Goal: Find specific page/section: Find specific page/section

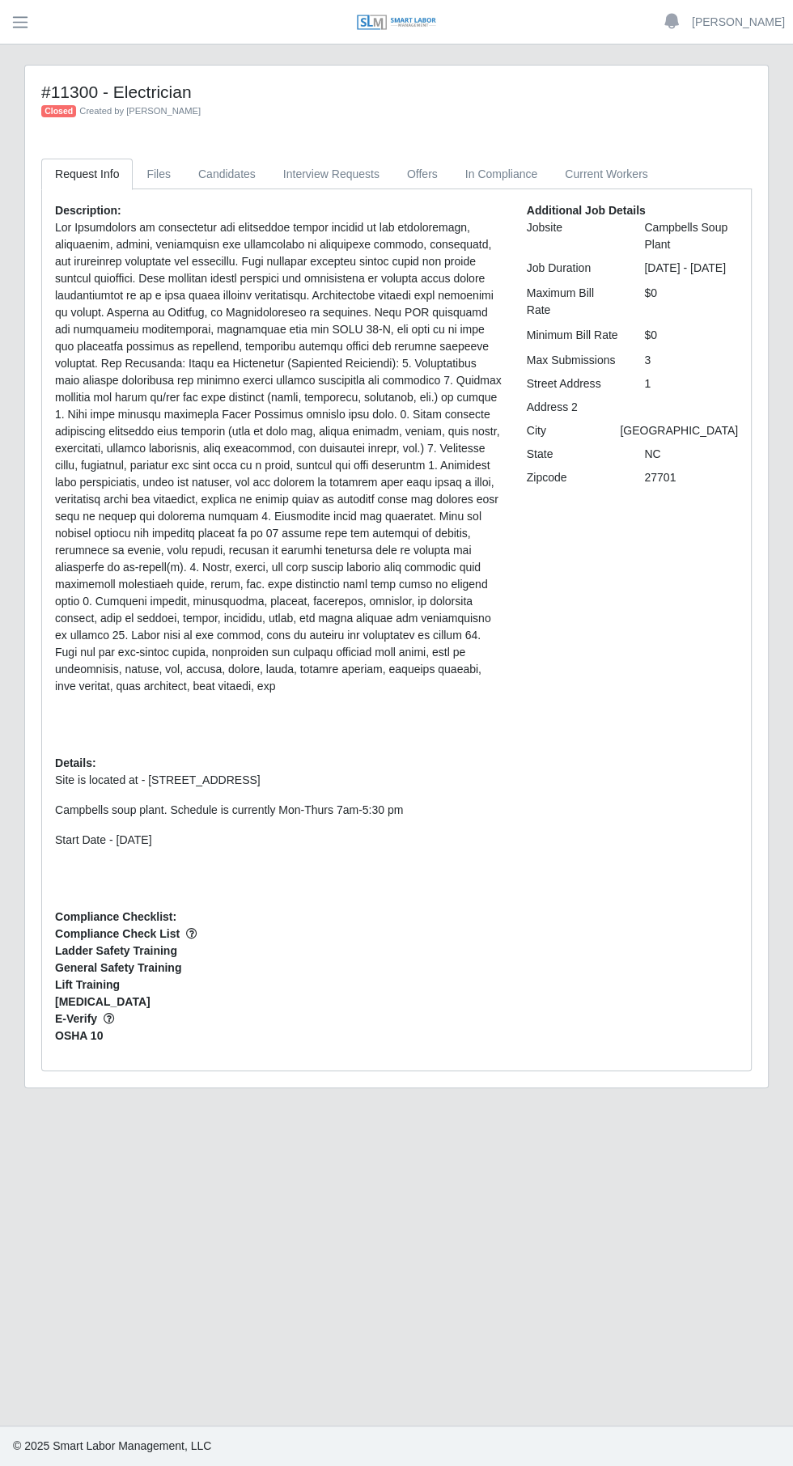
click at [28, 20] on span "button" at bounding box center [20, 22] width 21 height 19
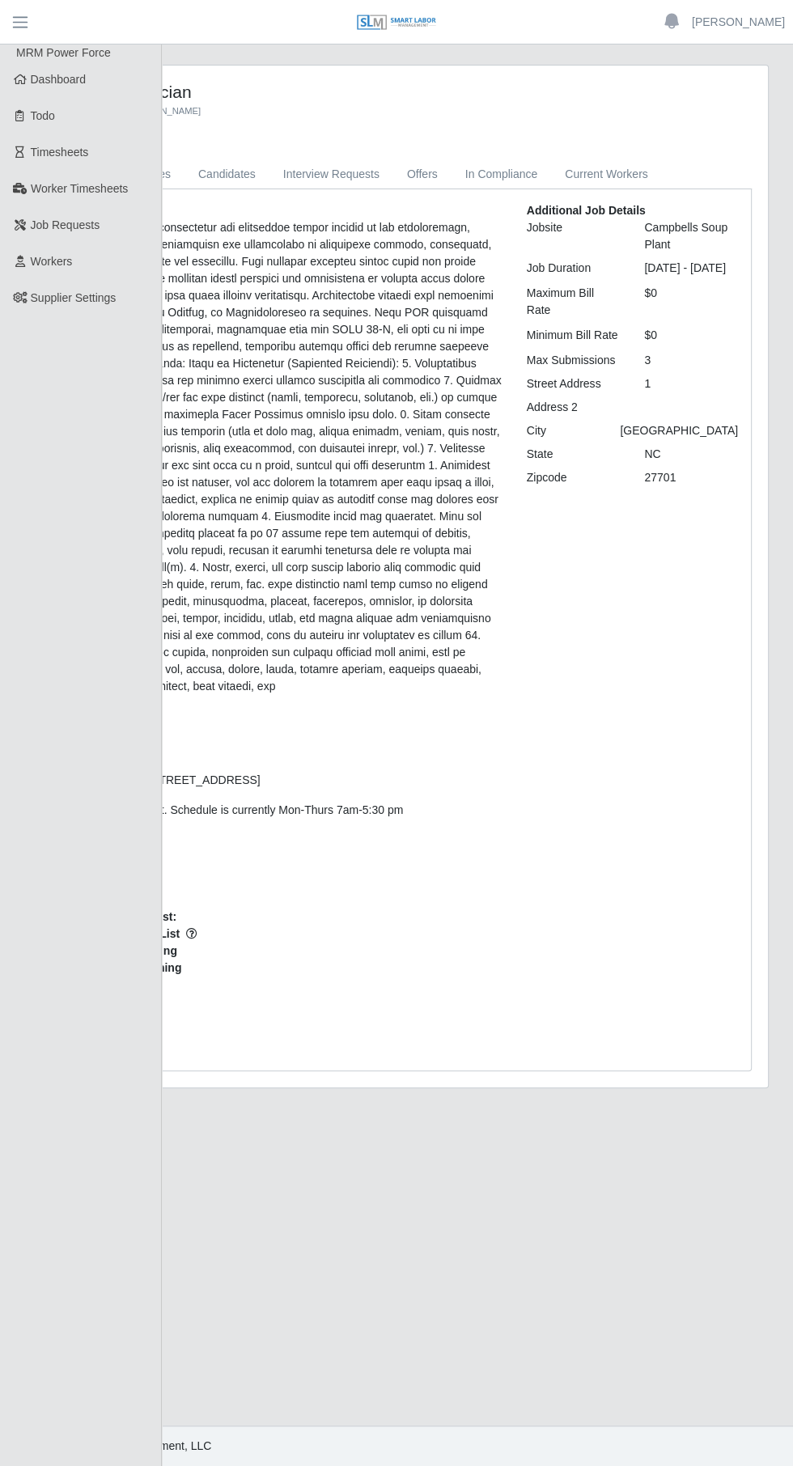
click at [40, 251] on link "Workers" at bounding box center [81, 262] width 162 height 36
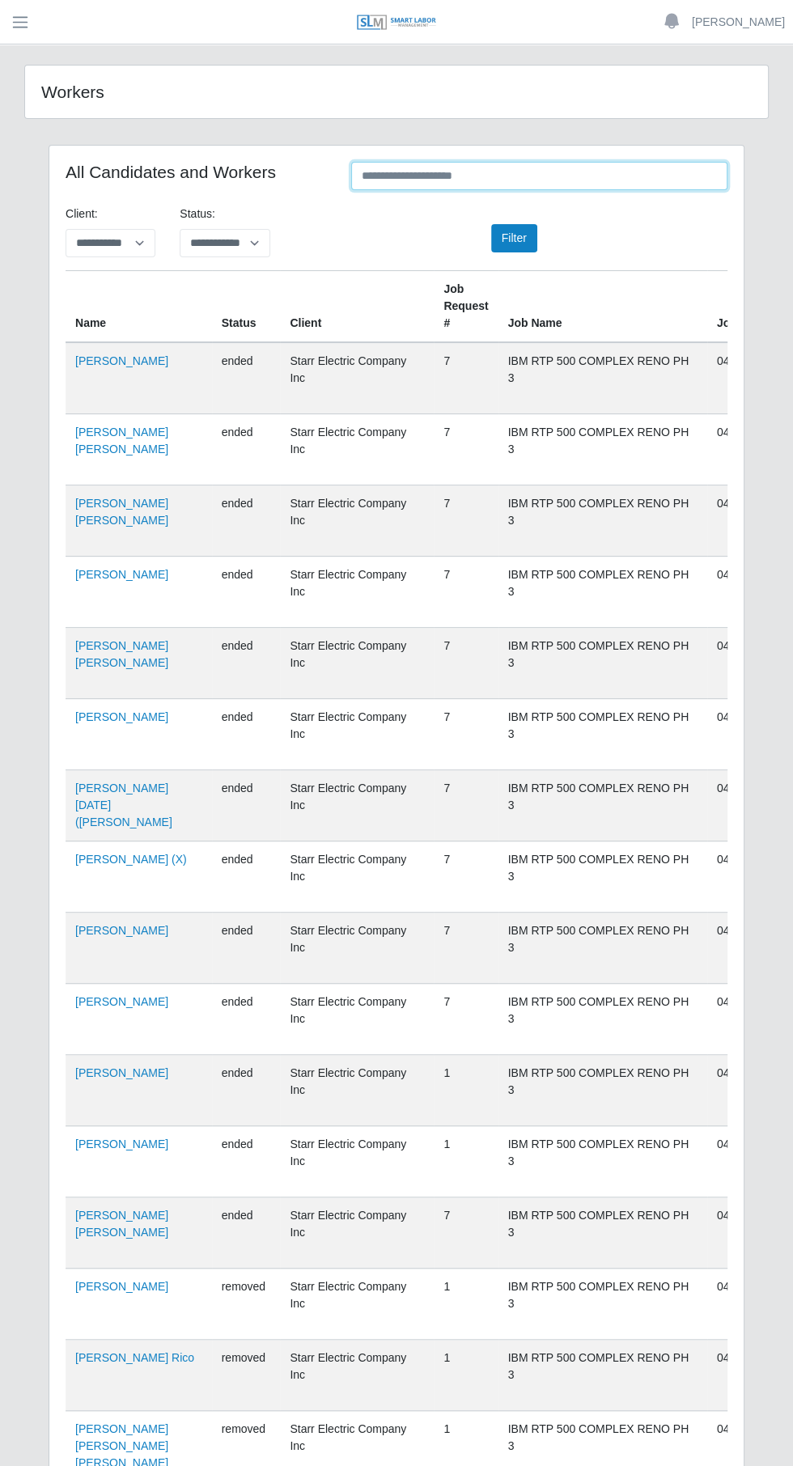
click at [462, 176] on input "text" at bounding box center [539, 176] width 376 height 28
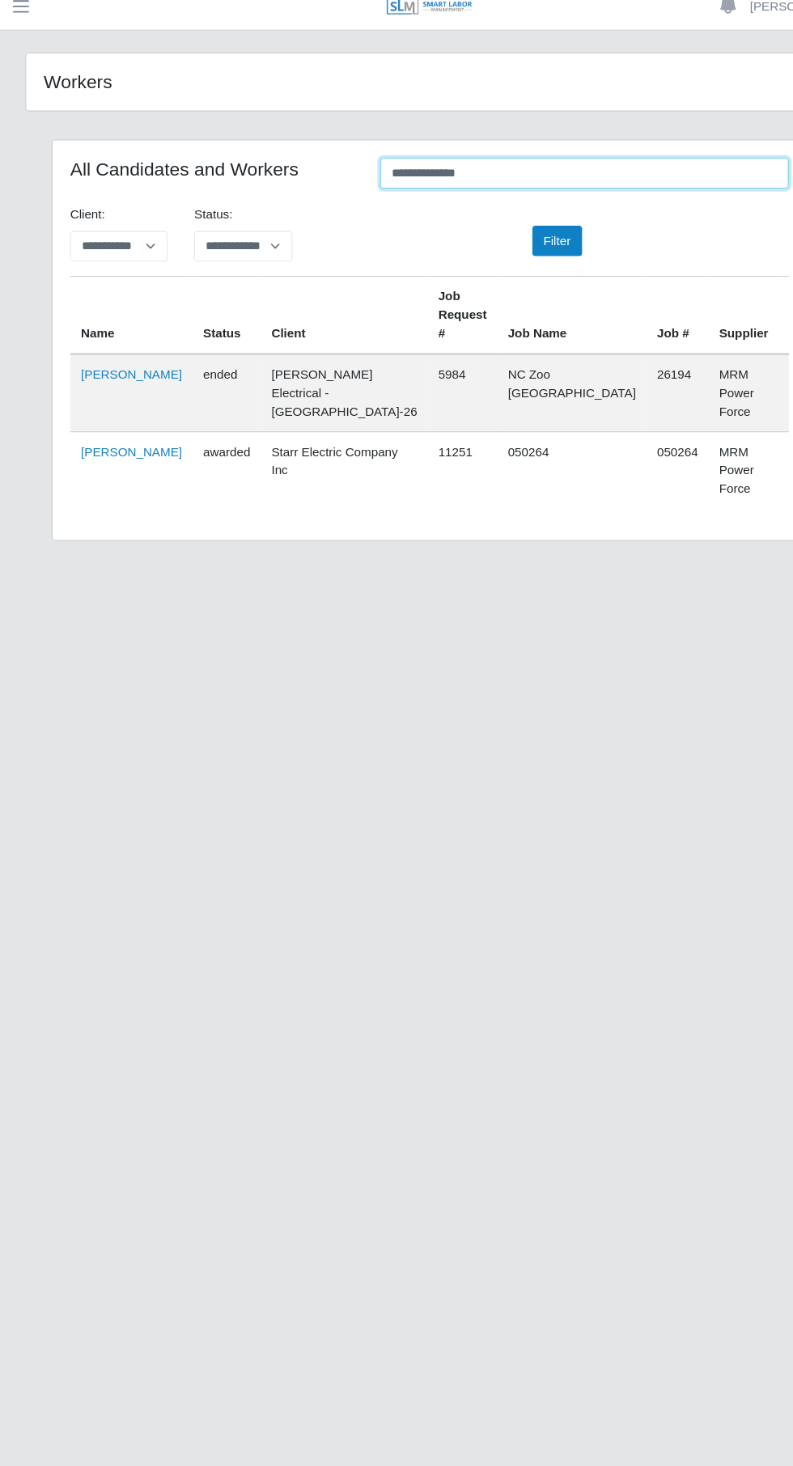
type input "**********"
